Goal: Find specific page/section: Find specific page/section

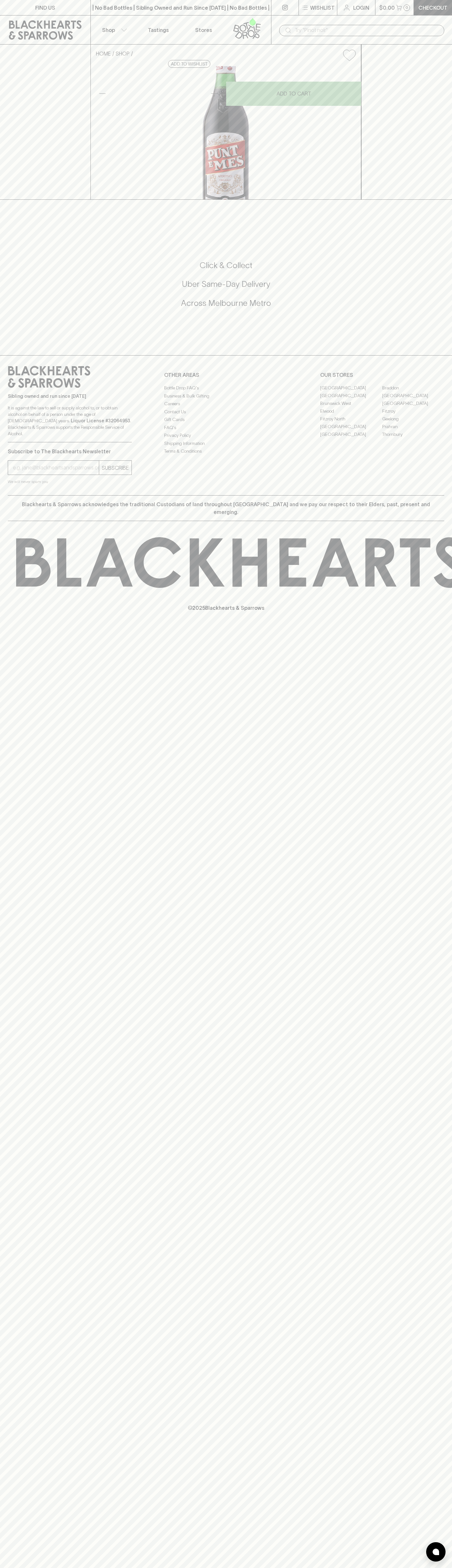
click at [445, 495] on div "Sibling owned and run since [DATE] It is against the law to sell or supply alco…" at bounding box center [226, 425] width 452 height 140
click at [62, 1567] on html "FIND US | No Bad Bottles | Sibling Owned and Run Since [DATE] | No Bad Bottles …" at bounding box center [226, 784] width 452 height 1568
click at [23, 1480] on div "FIND US | No Bad Bottles | Sibling Owned and Run Since [DATE] | No Bad Bottles …" at bounding box center [226, 784] width 452 height 1568
click at [351, 391] on link "[GEOGRAPHIC_DATA]" at bounding box center [351, 388] width 62 height 8
